Goal: Information Seeking & Learning: Learn about a topic

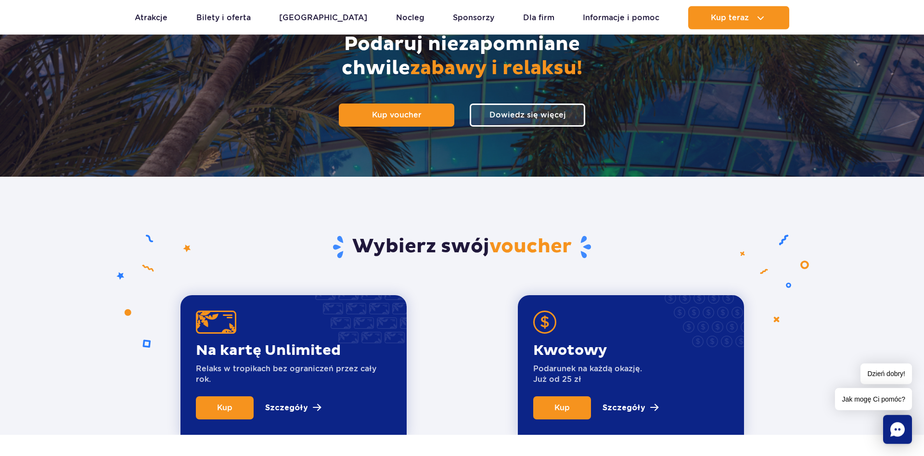
scroll to position [117, 0]
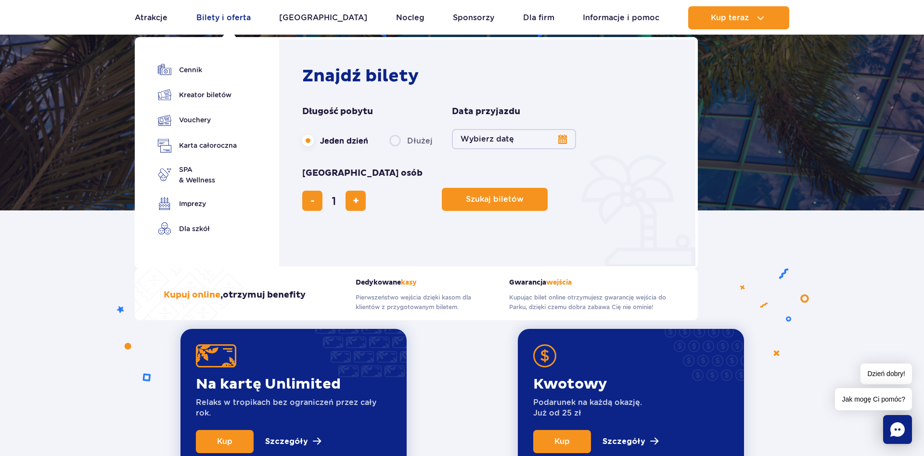
click at [237, 13] on link "Bilety i oferta" at bounding box center [223, 17] width 54 height 23
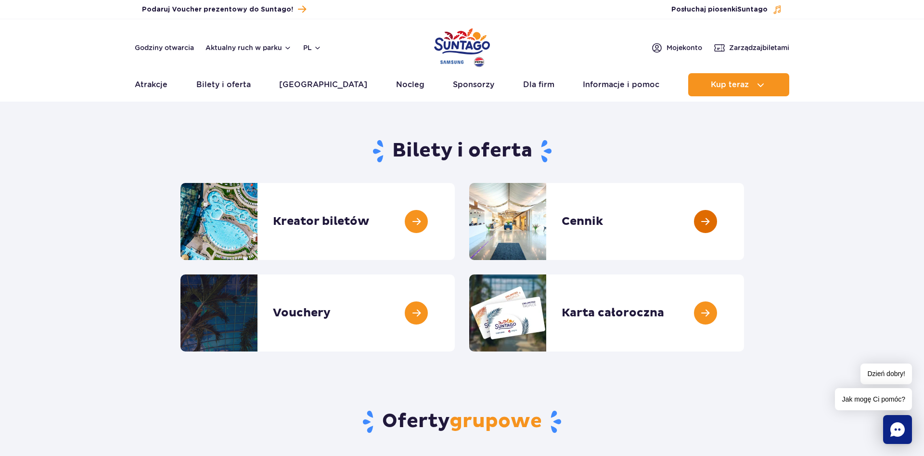
click at [744, 218] on link at bounding box center [744, 221] width 0 height 77
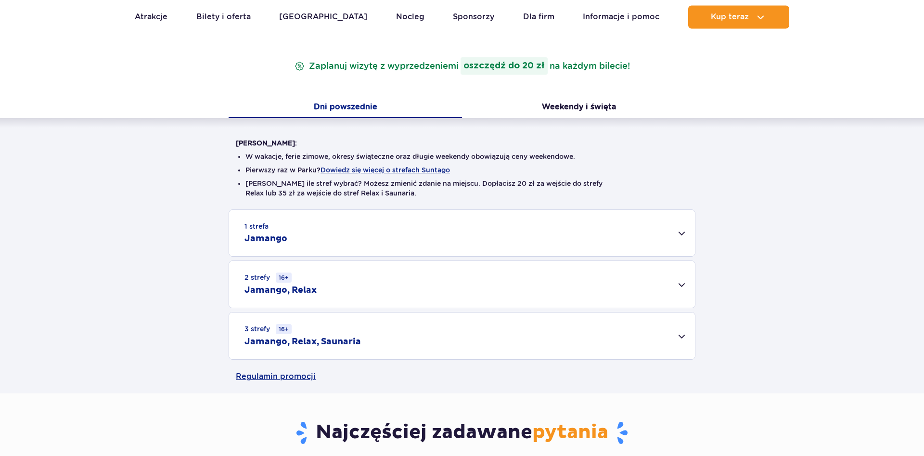
scroll to position [150, 0]
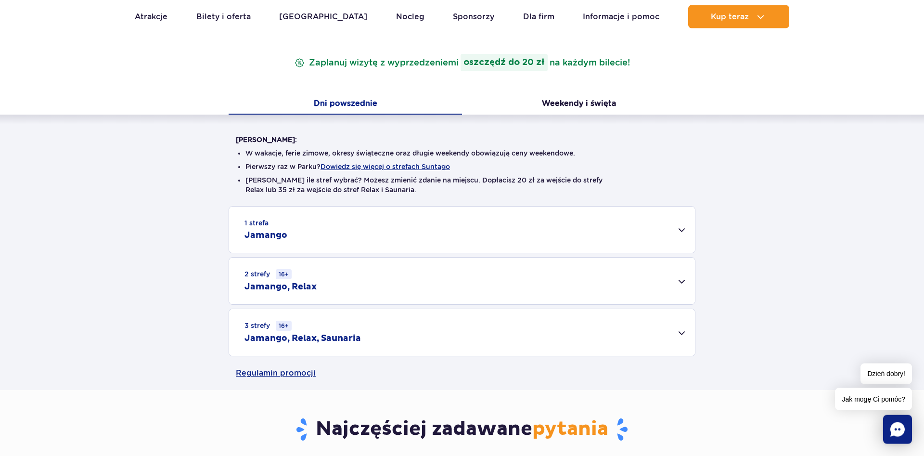
click at [478, 243] on div "1 strefa Jamango" at bounding box center [462, 229] width 466 height 46
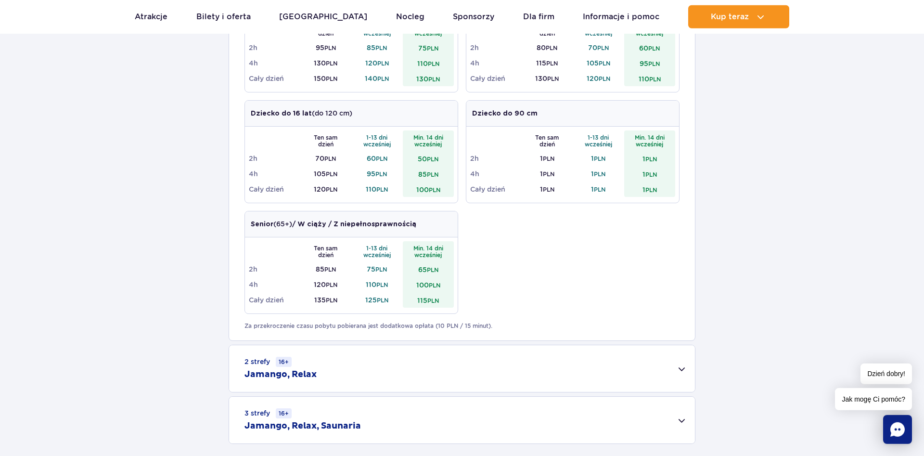
scroll to position [419, 0]
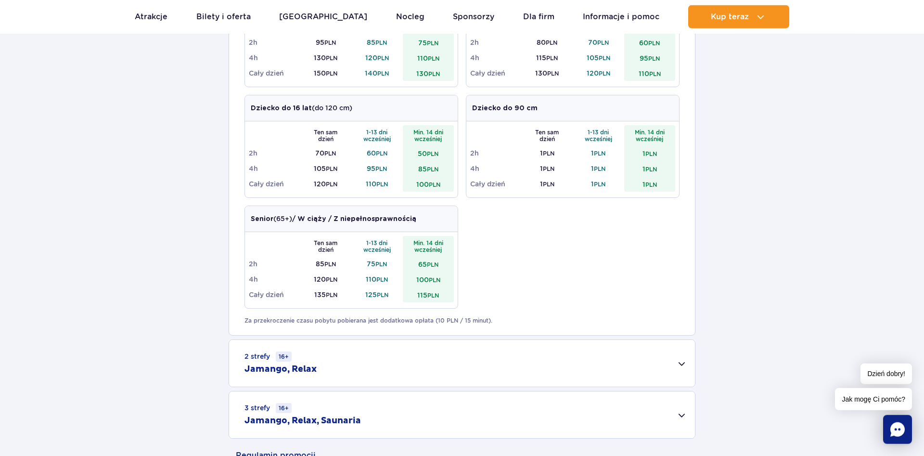
click at [391, 356] on div "2 strefy 16+ Jamango, Relax" at bounding box center [462, 363] width 466 height 47
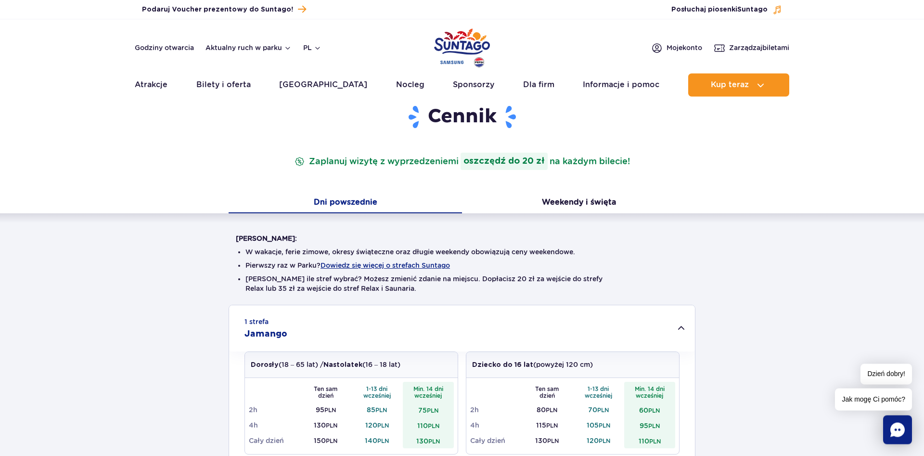
scroll to position [0, 0]
